Goal: Task Accomplishment & Management: Manage account settings

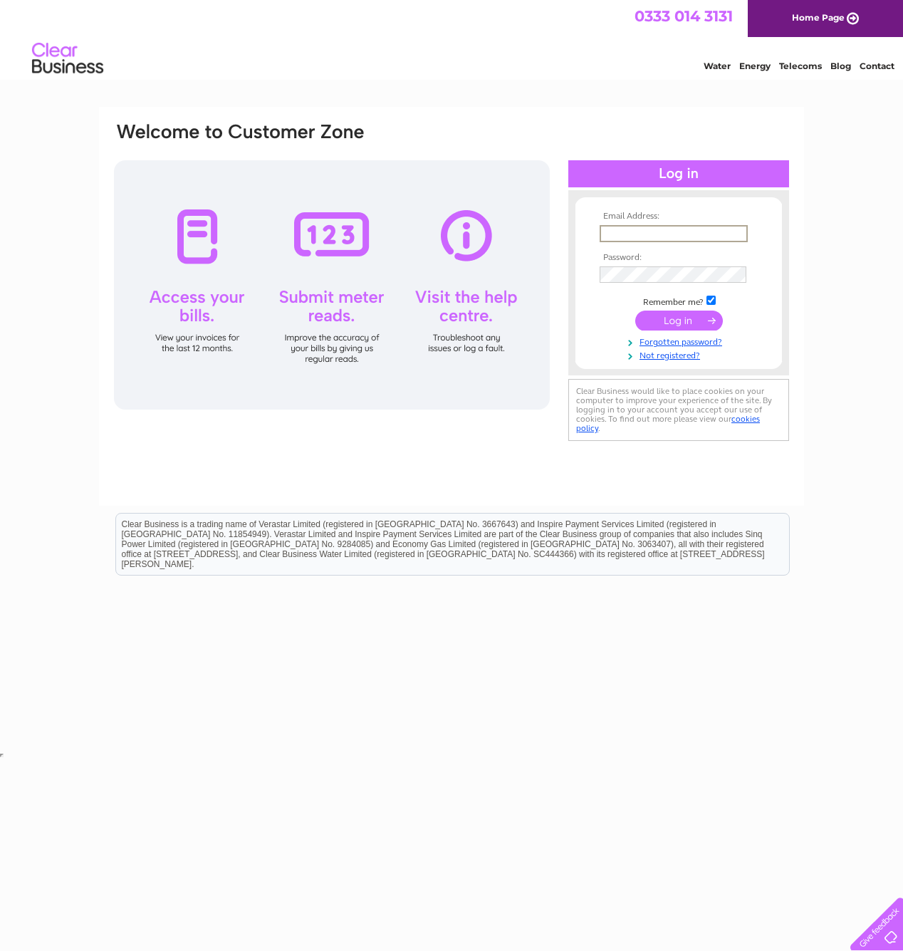
type input "[EMAIL_ADDRESS][DOMAIN_NAME]"
click at [690, 323] on input "submit" at bounding box center [679, 319] width 88 height 20
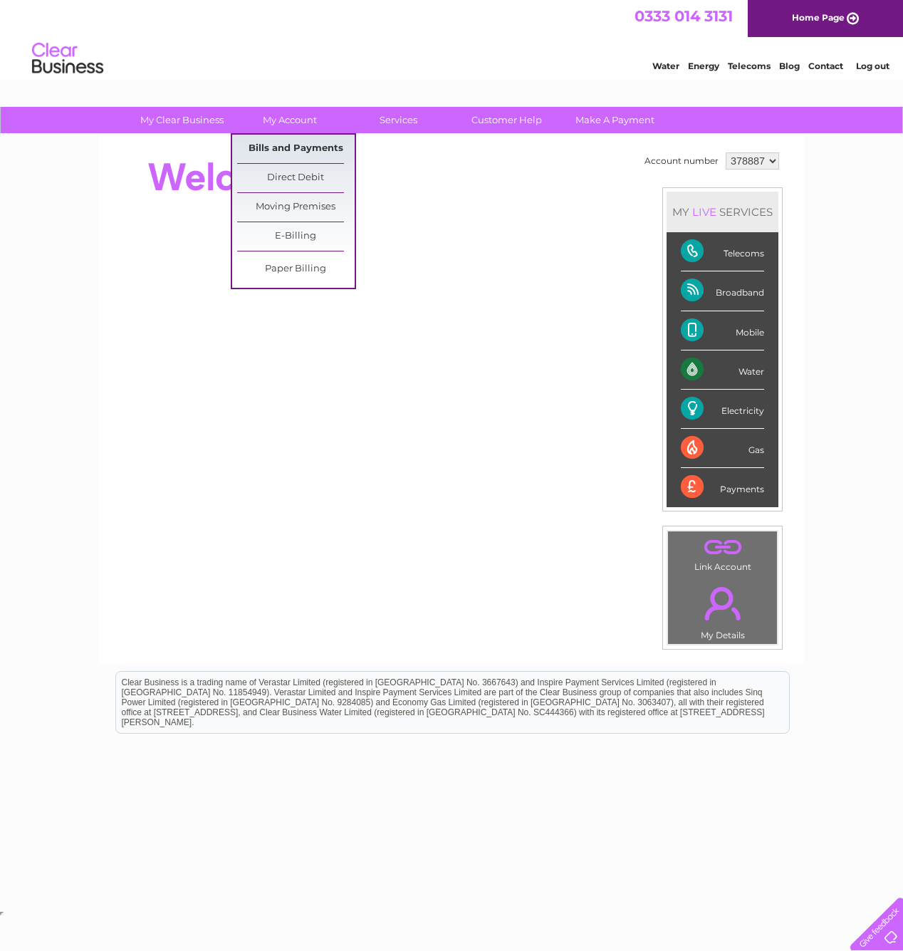
click at [279, 150] on link "Bills and Payments" at bounding box center [296, 149] width 118 height 28
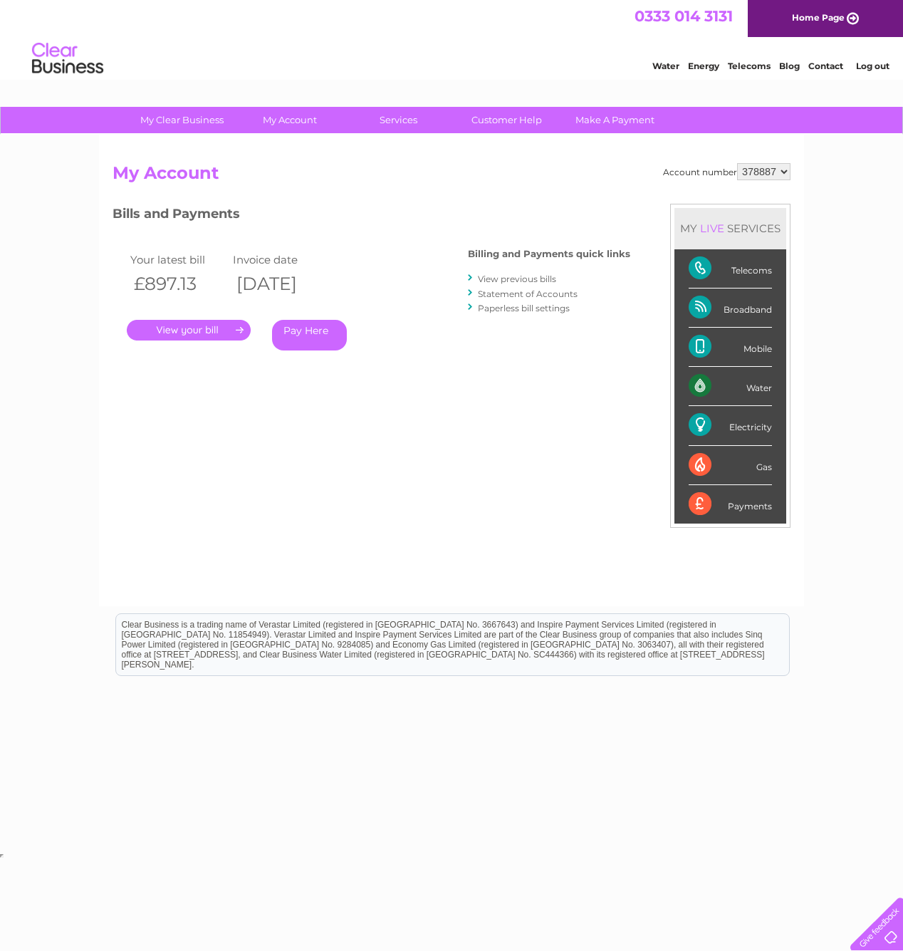
click at [198, 327] on link "." at bounding box center [189, 330] width 124 height 21
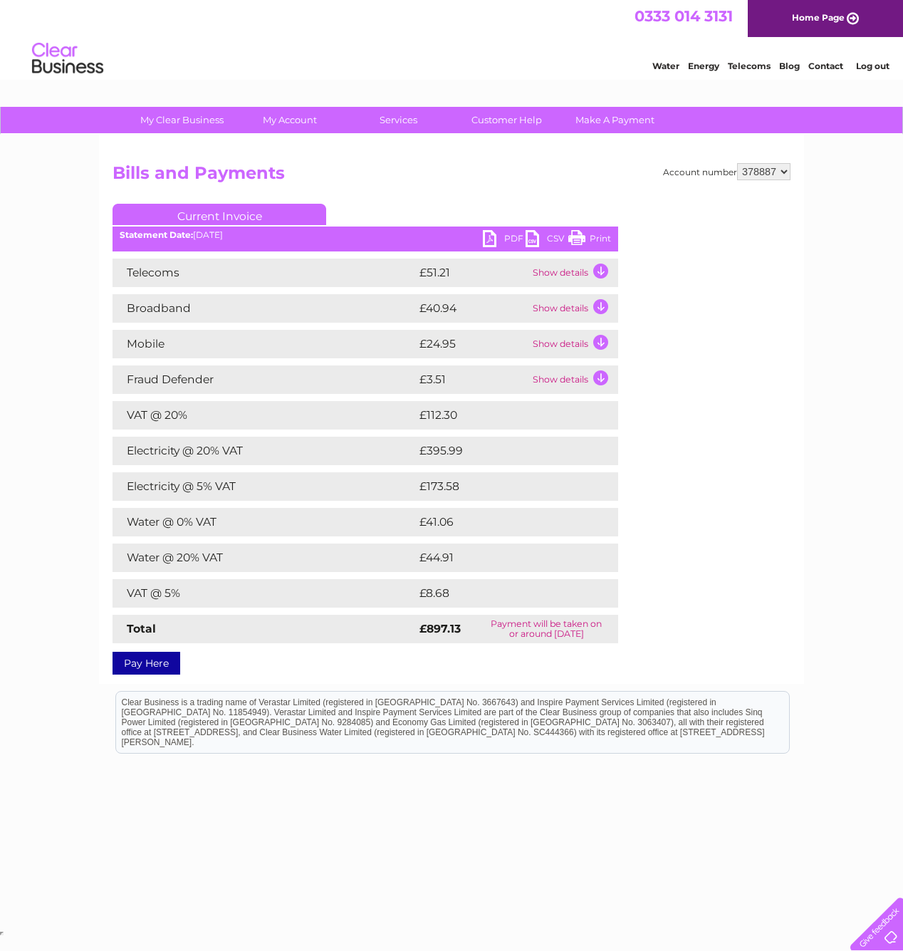
click at [506, 237] on link "PDF" at bounding box center [504, 240] width 43 height 21
